Goal: Information Seeking & Learning: Learn about a topic

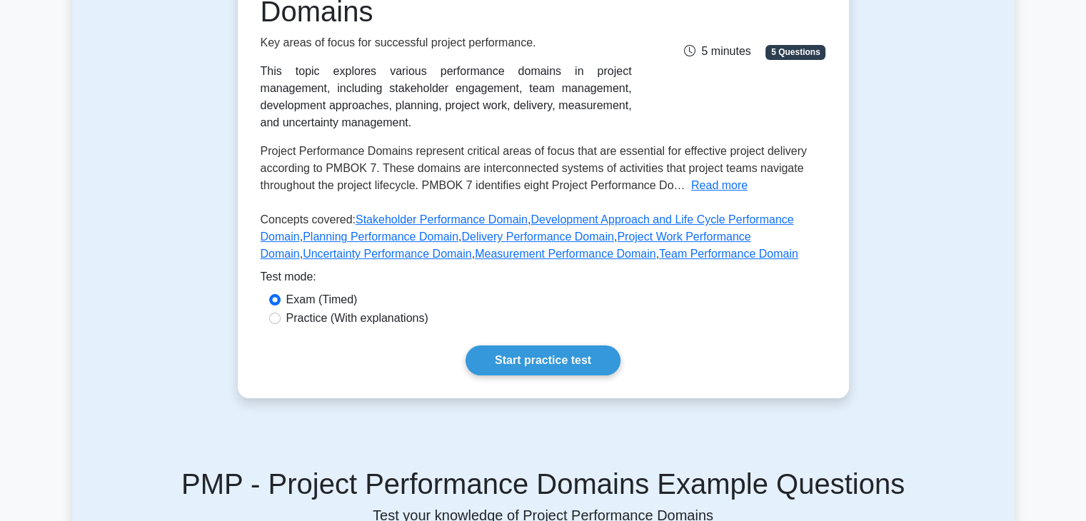
scroll to position [247, 0]
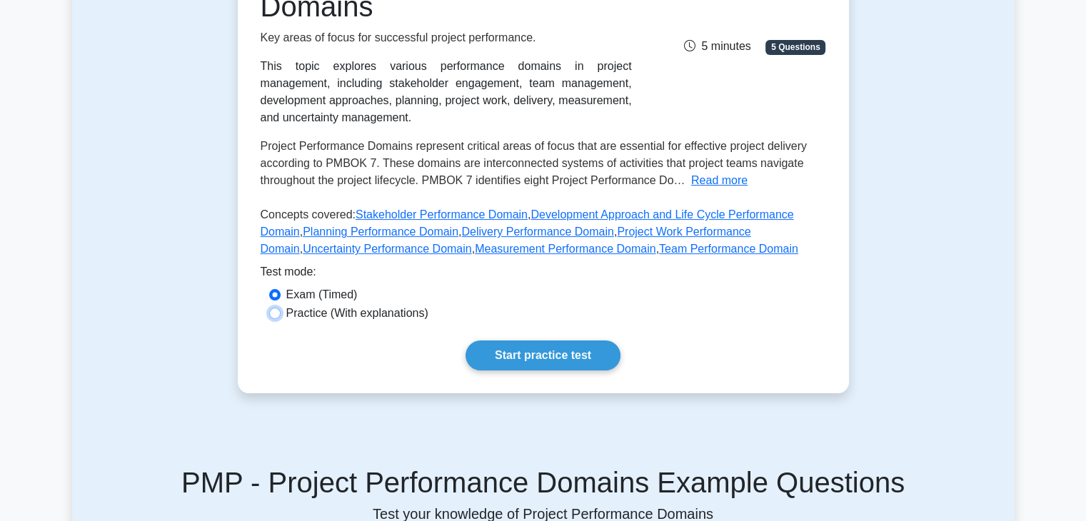
click at [271, 314] on input "Practice (With explanations)" at bounding box center [274, 313] width 11 height 11
radio input "true"
click at [554, 365] on link "Start practice test" at bounding box center [542, 355] width 155 height 30
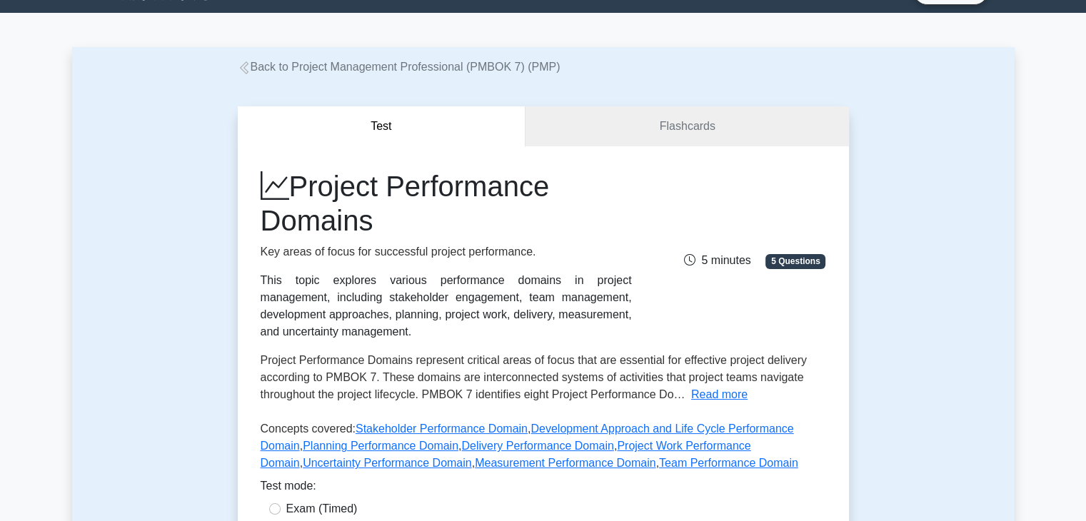
scroll to position [0, 0]
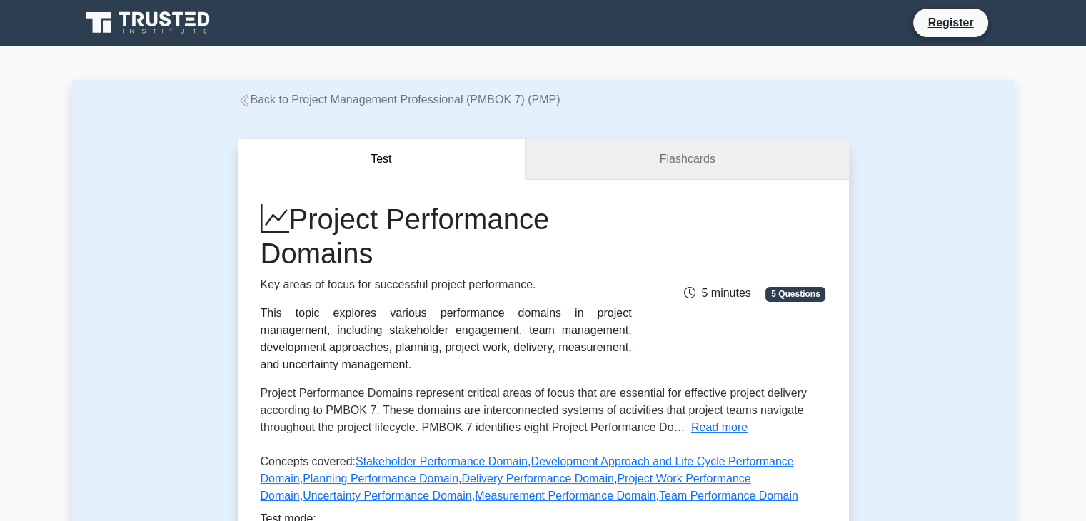
click at [682, 147] on link "Flashcards" at bounding box center [686, 159] width 323 height 41
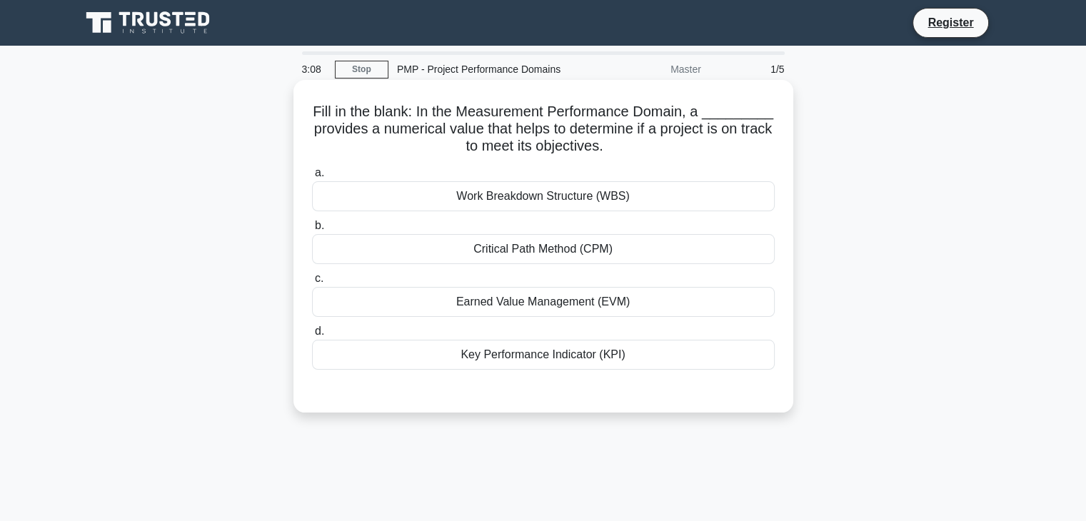
click at [625, 366] on div "Key Performance Indicator (KPI)" at bounding box center [543, 355] width 463 height 30
click at [312, 336] on input "d. Key Performance Indicator (KPI)" at bounding box center [312, 331] width 0 height 9
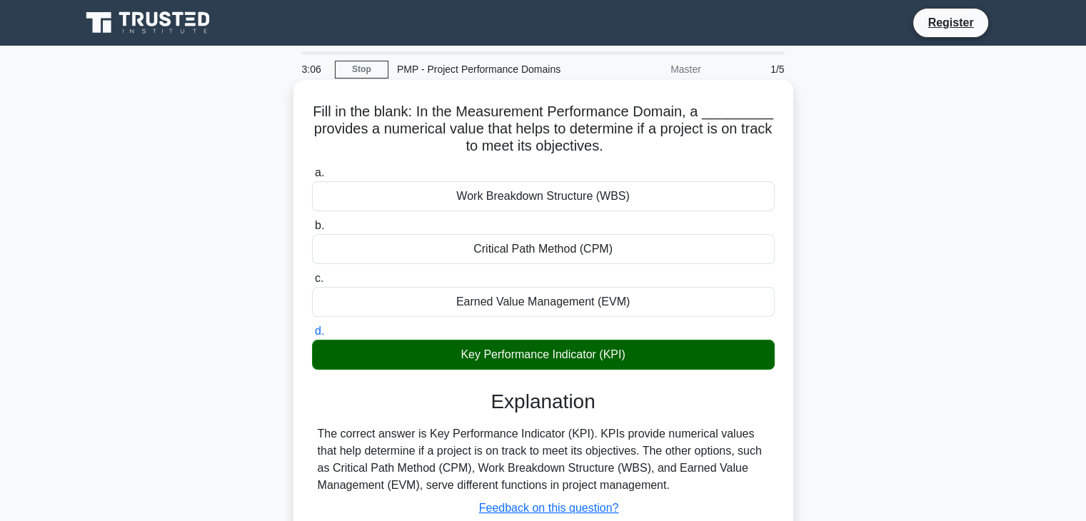
scroll to position [143, 0]
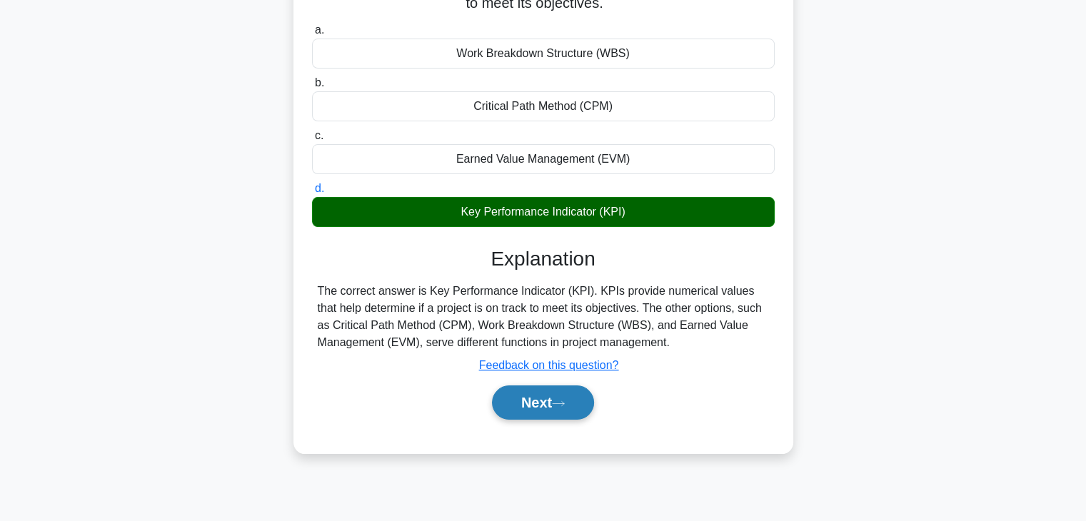
click at [565, 402] on icon at bounding box center [558, 404] width 13 height 8
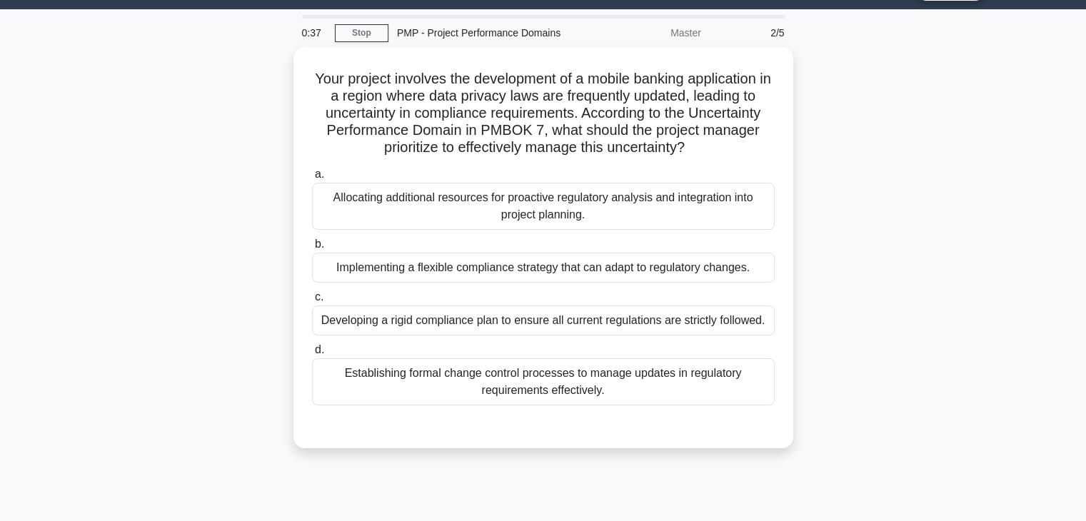
scroll to position [0, 0]
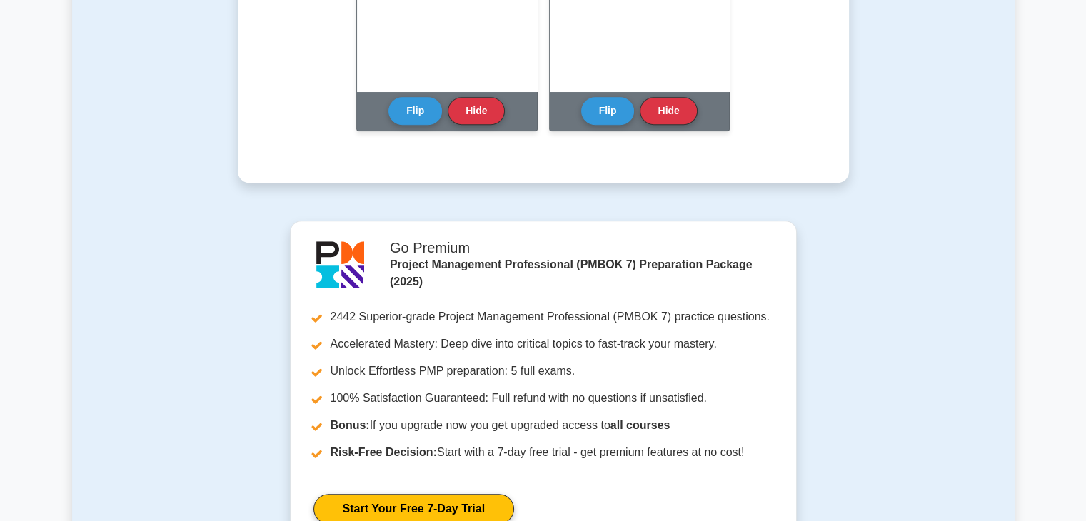
scroll to position [1324, 0]
